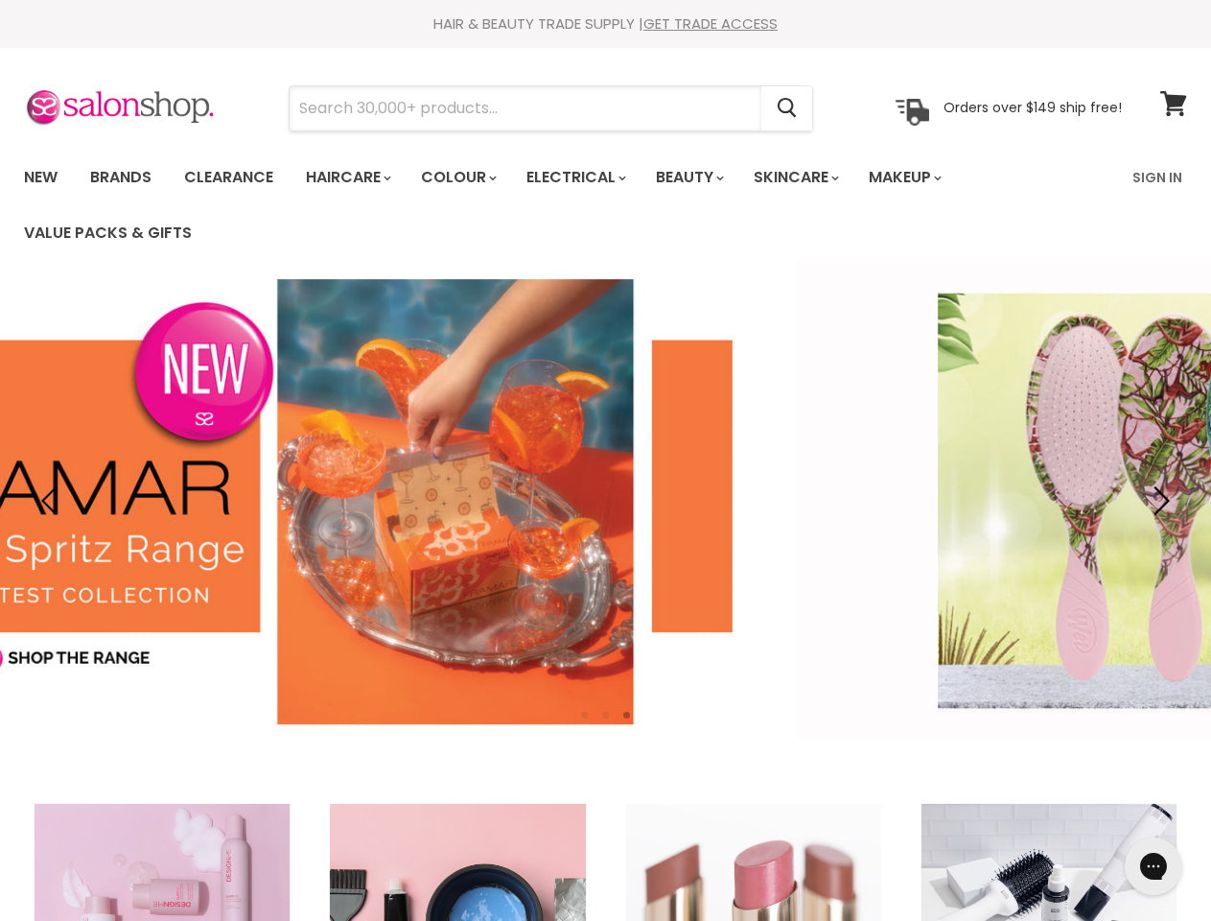
click at [527, 108] on input "Search" at bounding box center [526, 108] width 472 height 44
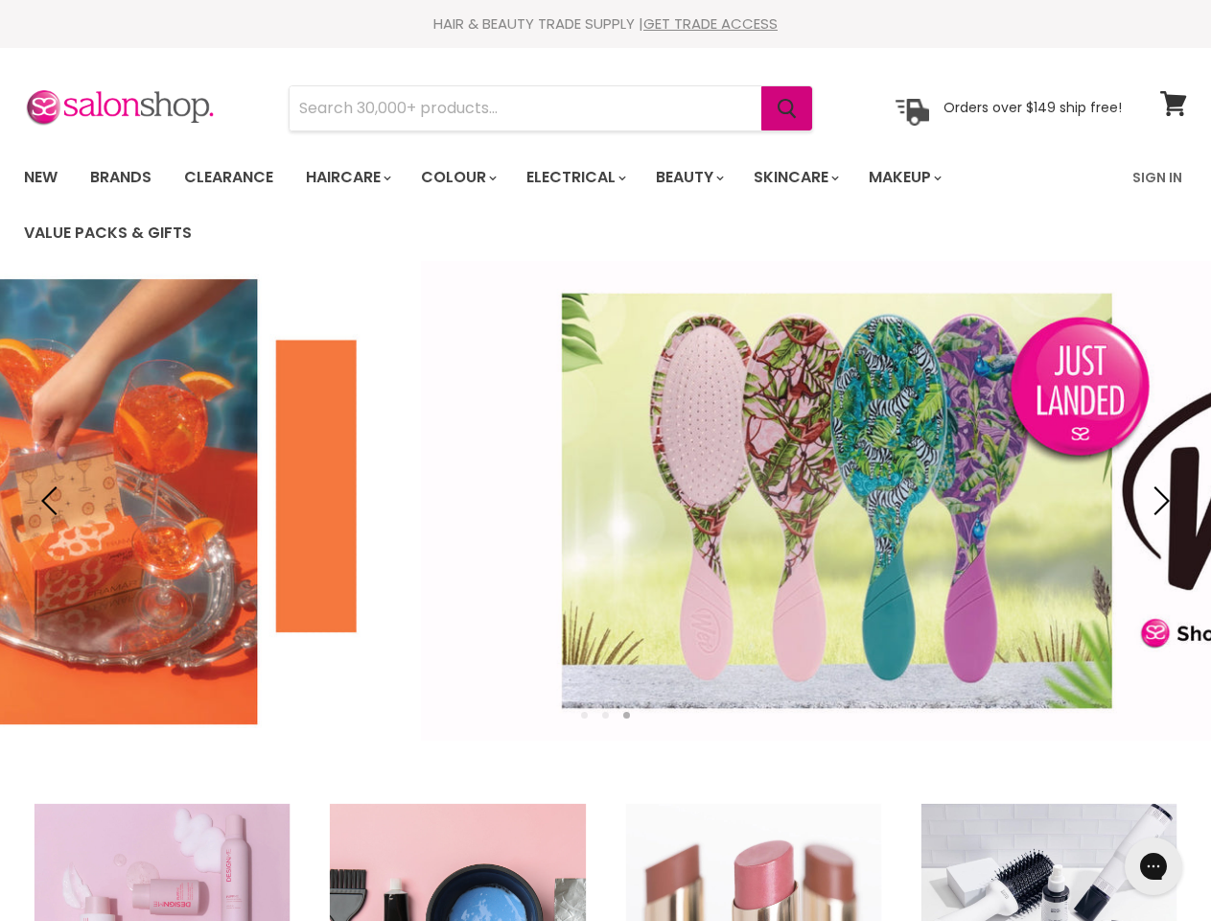
click at [788, 108] on icon "Search" at bounding box center [787, 109] width 19 height 20
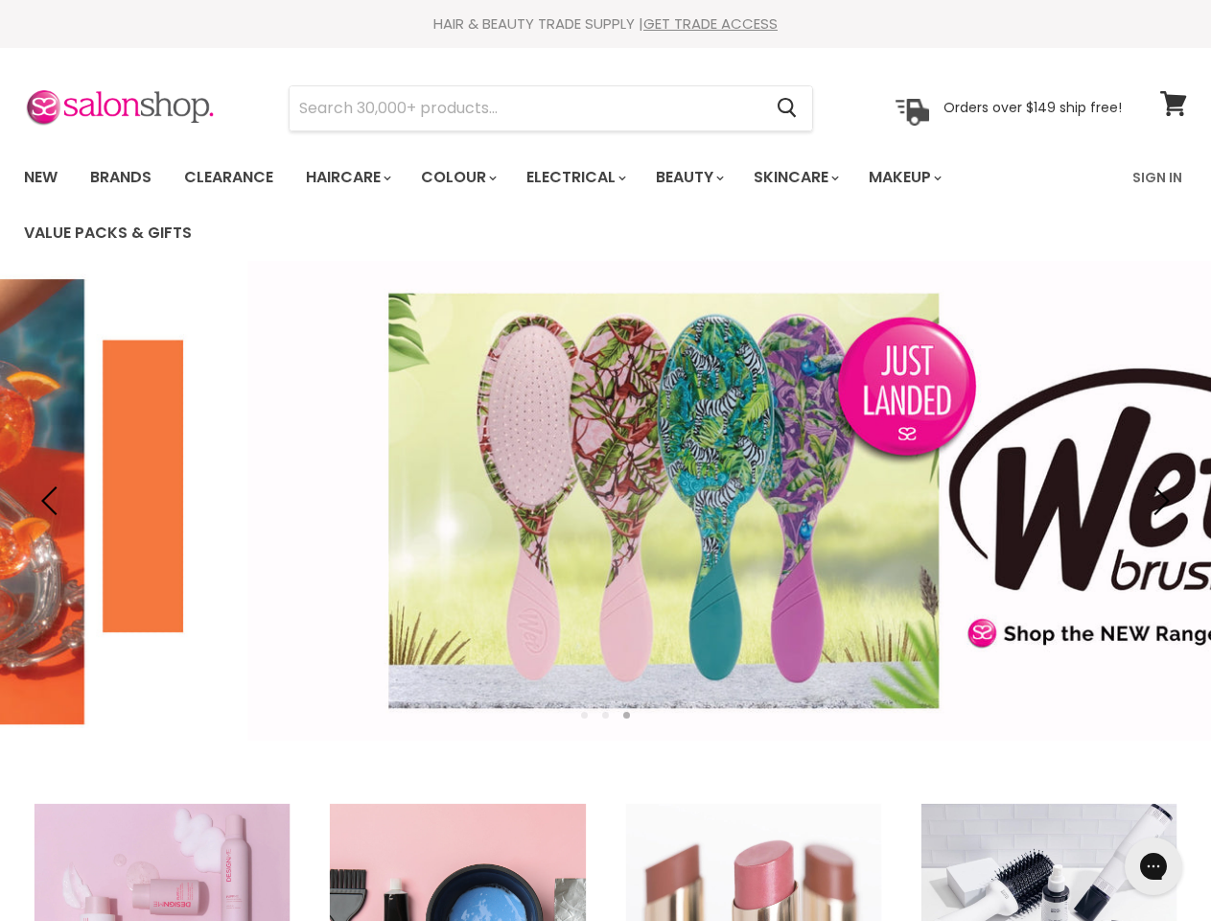
click at [354, 177] on link "Haircare" at bounding box center [347, 177] width 111 height 40
click at [469, 177] on link "Colour" at bounding box center [458, 177] width 102 height 40
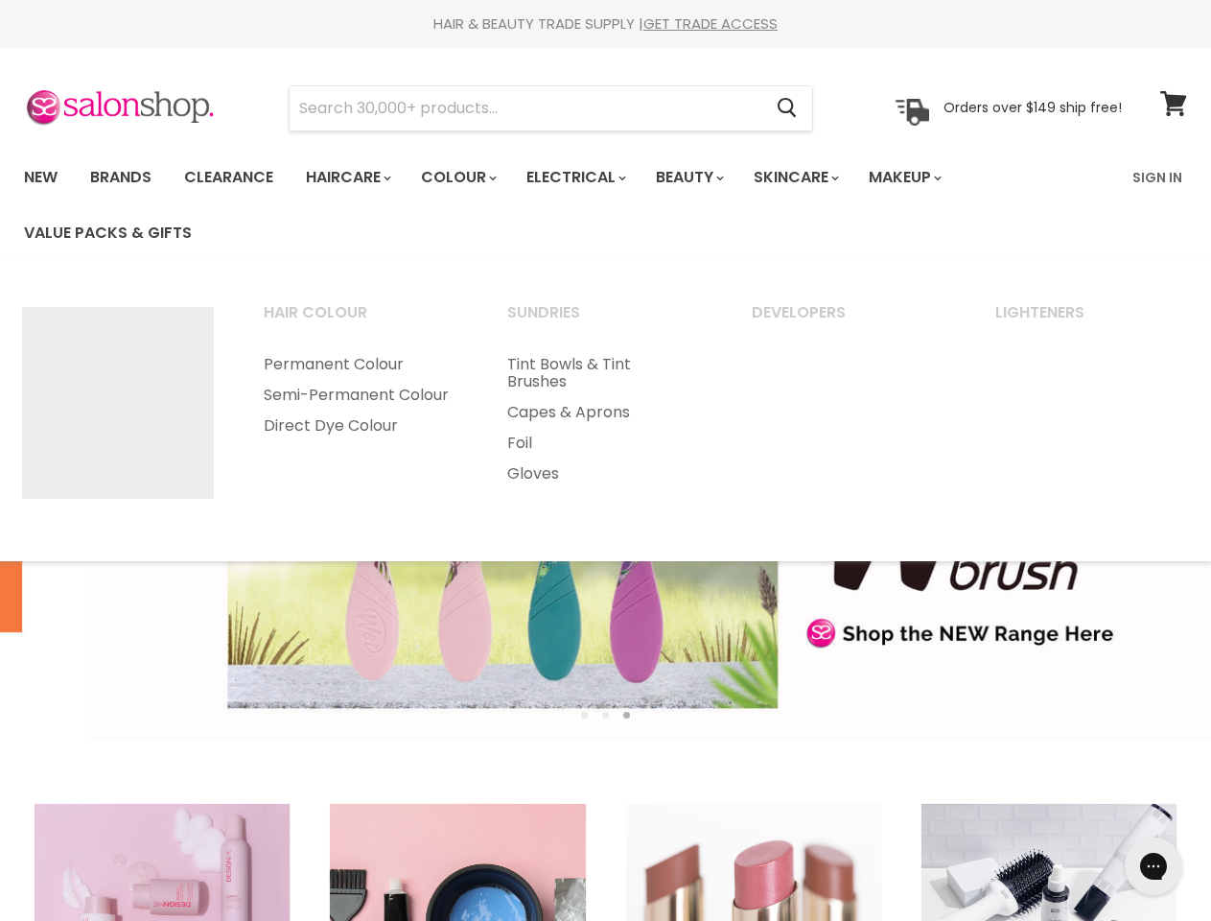
click at [589, 177] on link "Electrical" at bounding box center [575, 177] width 126 height 40
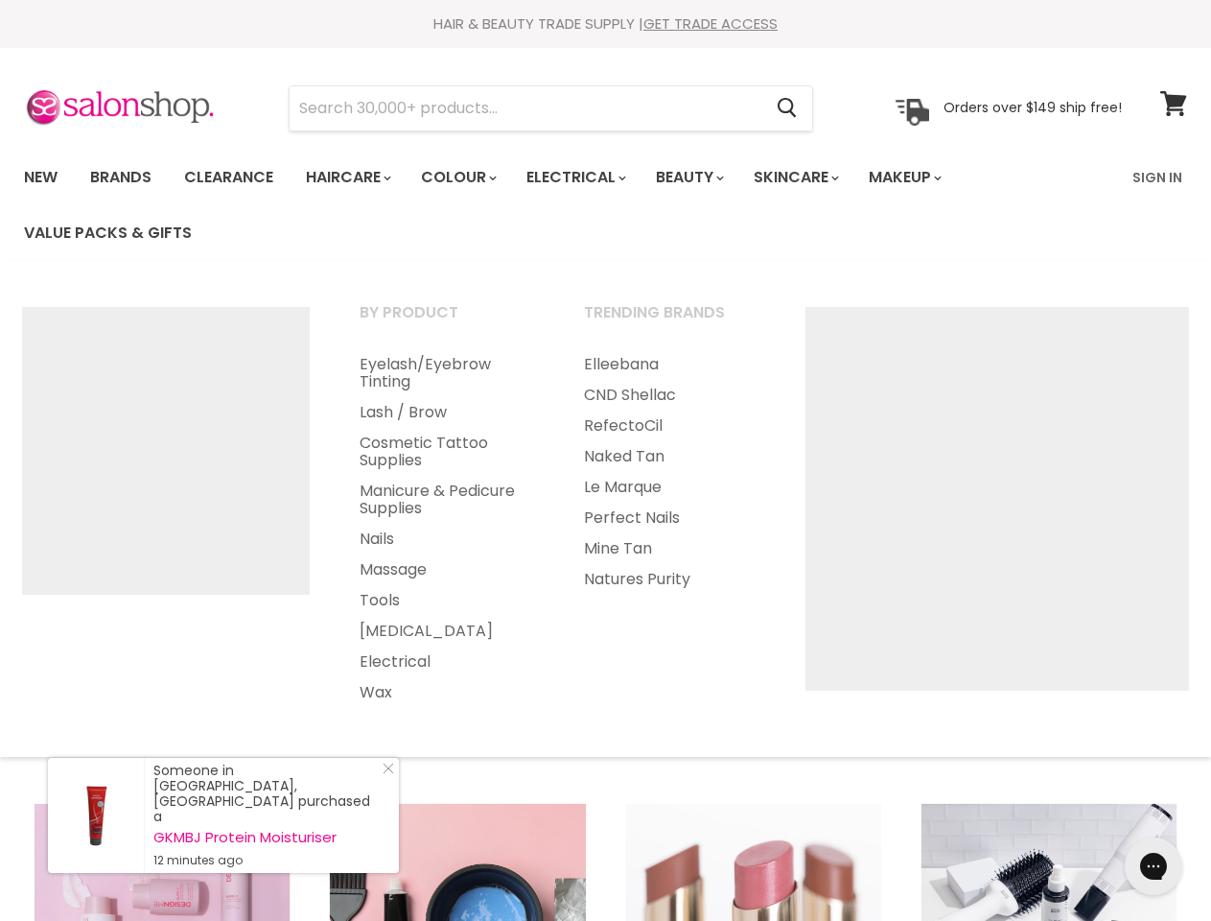
click at [706, 177] on link "Beauty" at bounding box center [689, 177] width 94 height 40
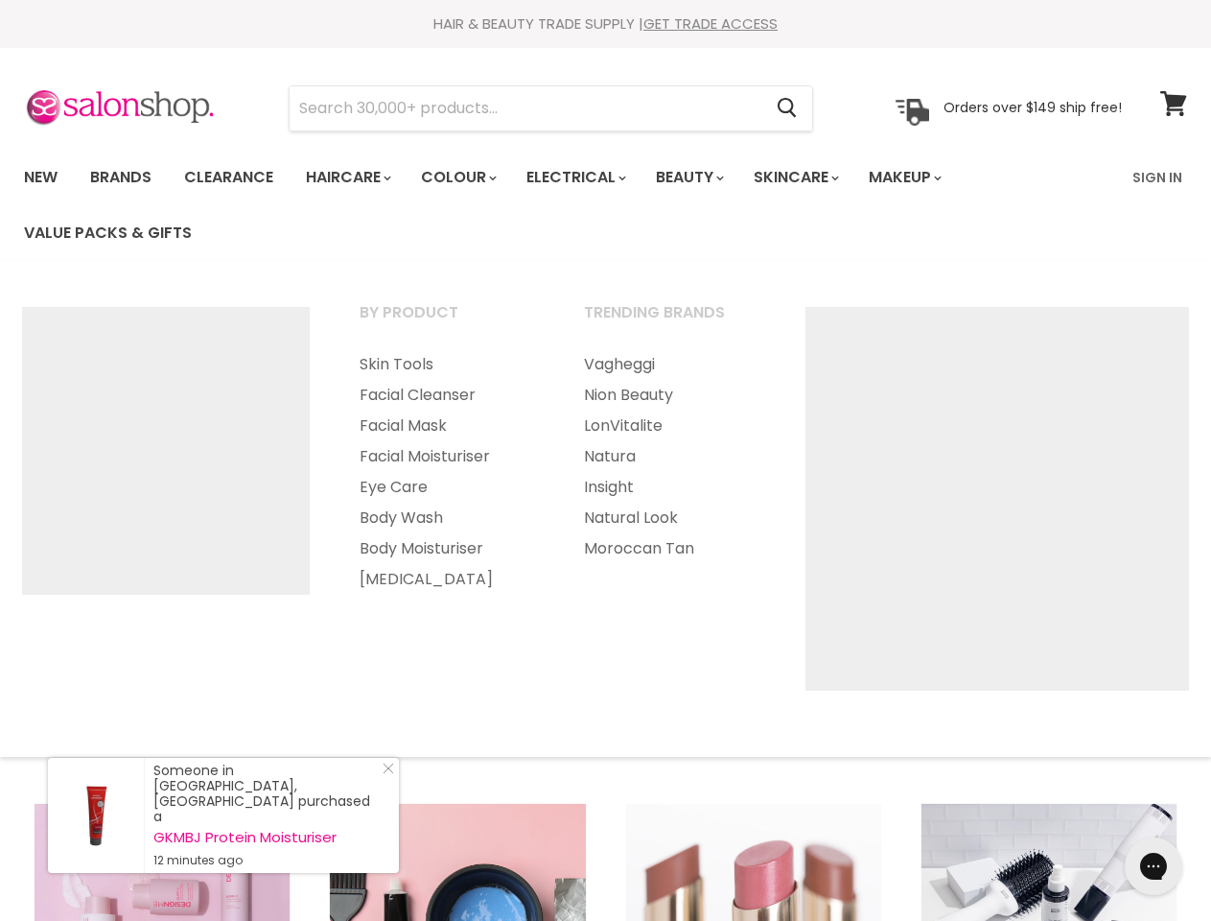
click at [817, 177] on link "Skincare" at bounding box center [795, 177] width 111 height 40
